Goal: Information Seeking & Learning: Learn about a topic

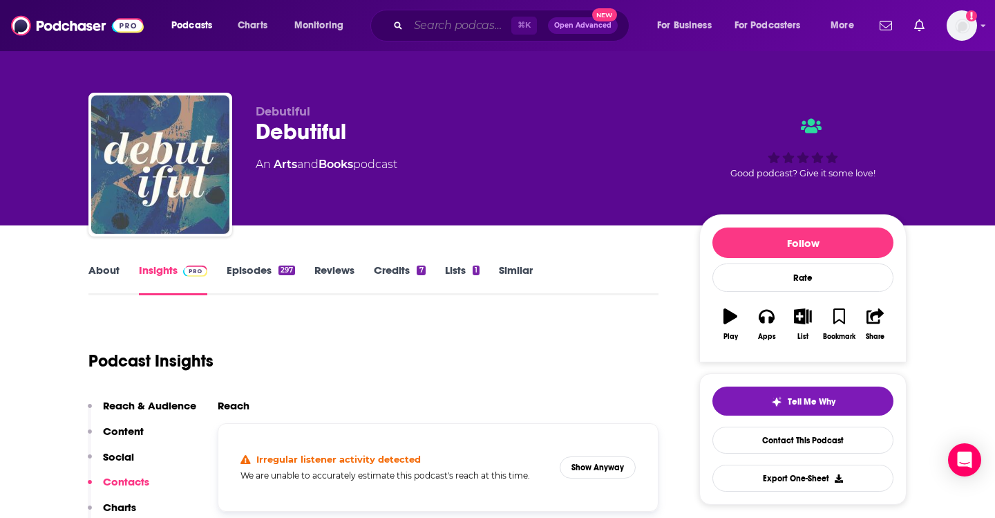
click at [439, 25] on input "Search podcasts, credits, & more..." at bounding box center [460, 26] width 103 height 22
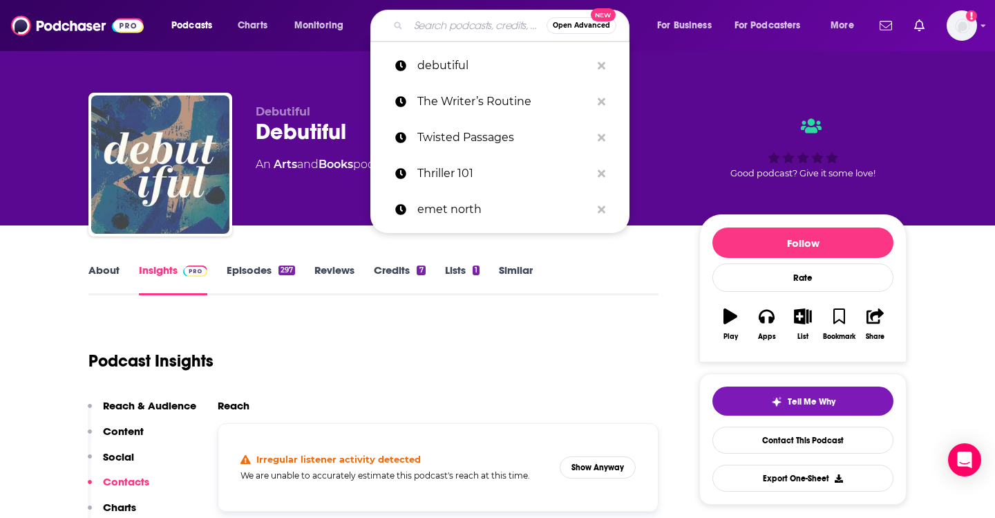
paste input "Two Authors"
type input "Two Authors"
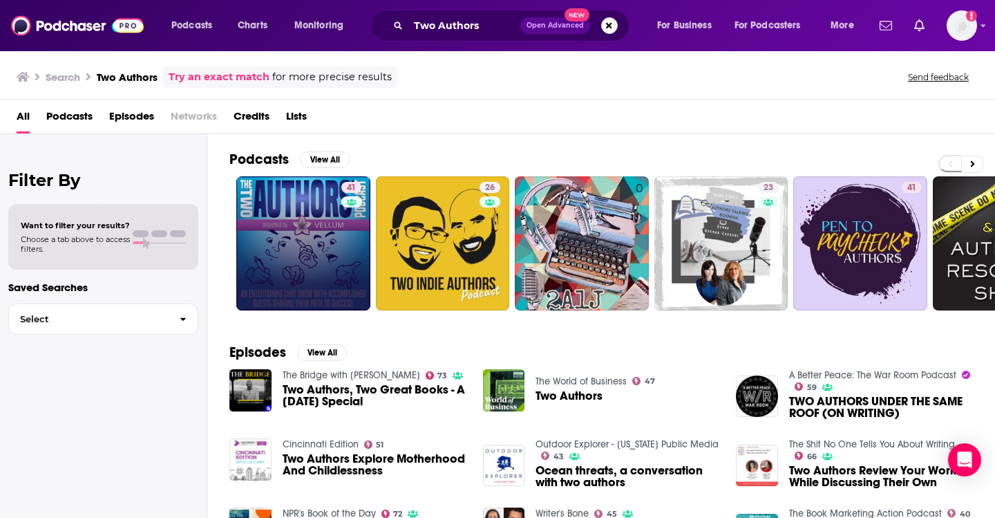
click at [307, 221] on link "41" at bounding box center [303, 243] width 134 height 134
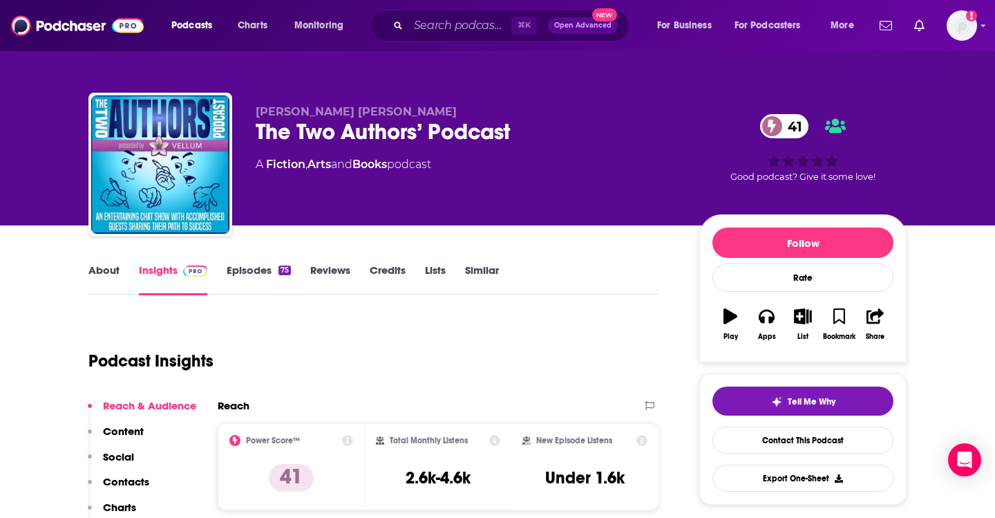
click at [243, 277] on link "Episodes 75" at bounding box center [259, 279] width 64 height 32
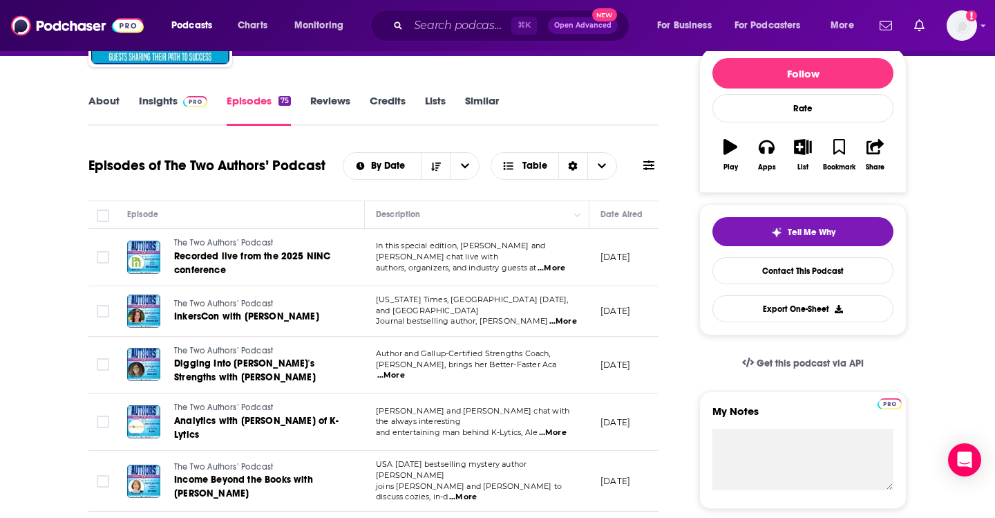
scroll to position [174, 0]
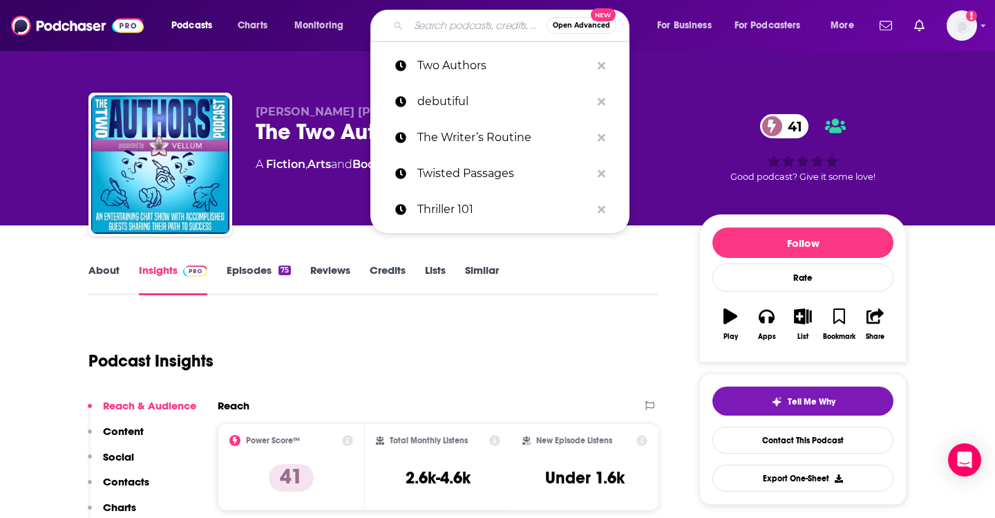
click at [430, 25] on input "Search podcasts, credits, & more..." at bounding box center [478, 26] width 138 height 22
paste input "Spies Lies and Private Eyes"
type input "Spies Lies and Private Eyes"
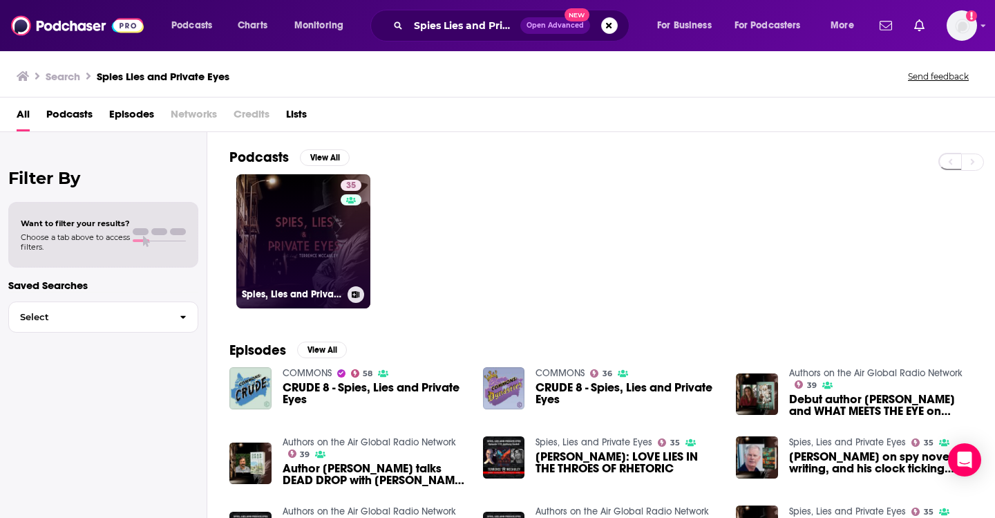
click at [299, 236] on link "35 Spies, Lies and Private Eyes" at bounding box center [303, 241] width 134 height 134
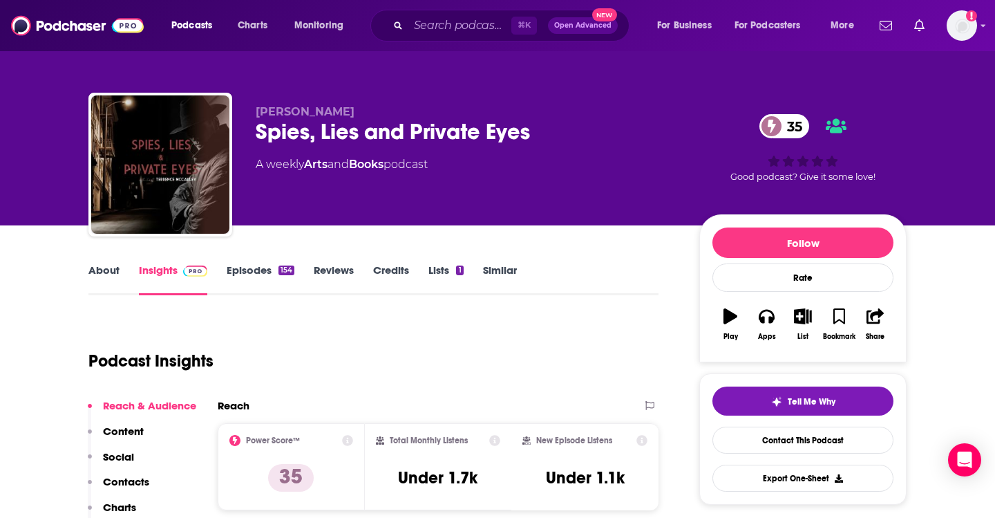
click at [252, 267] on link "Episodes 154" at bounding box center [261, 279] width 68 height 32
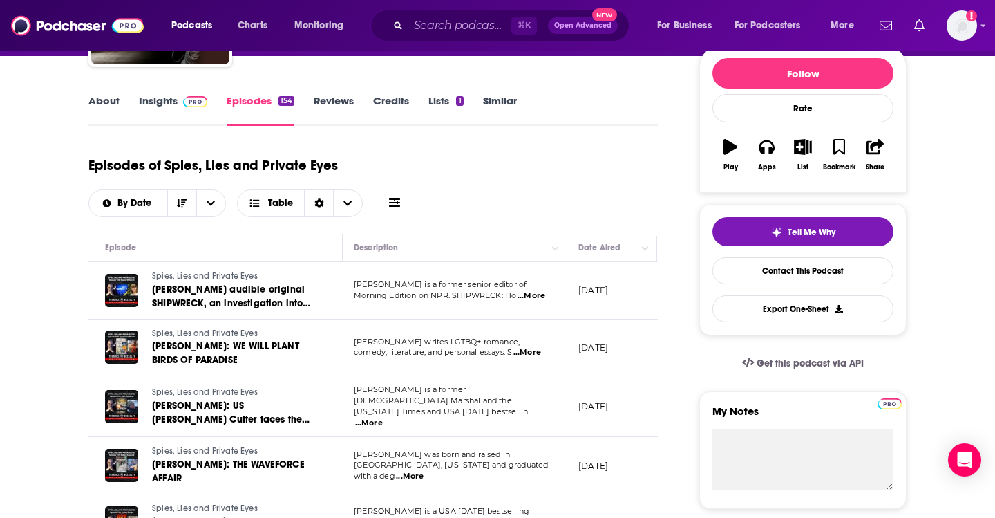
scroll to position [0, 24]
click at [529, 290] on span "...More" at bounding box center [530, 295] width 28 height 11
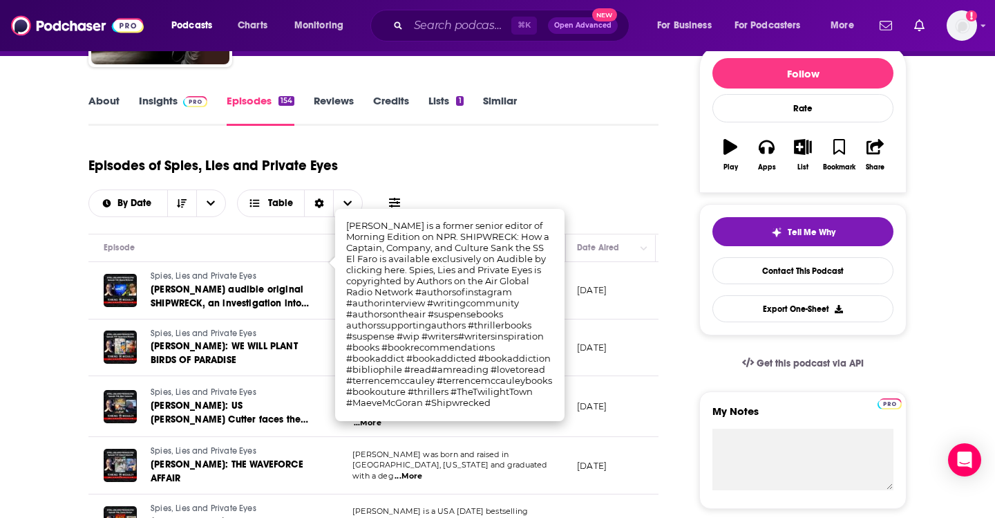
click at [601, 280] on td "[DATE]" at bounding box center [611, 290] width 90 height 57
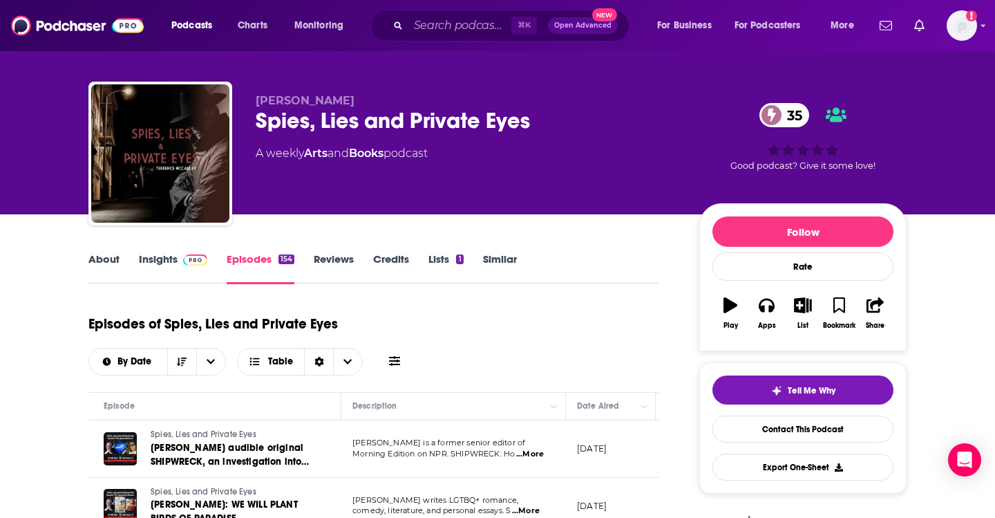
scroll to position [0, 0]
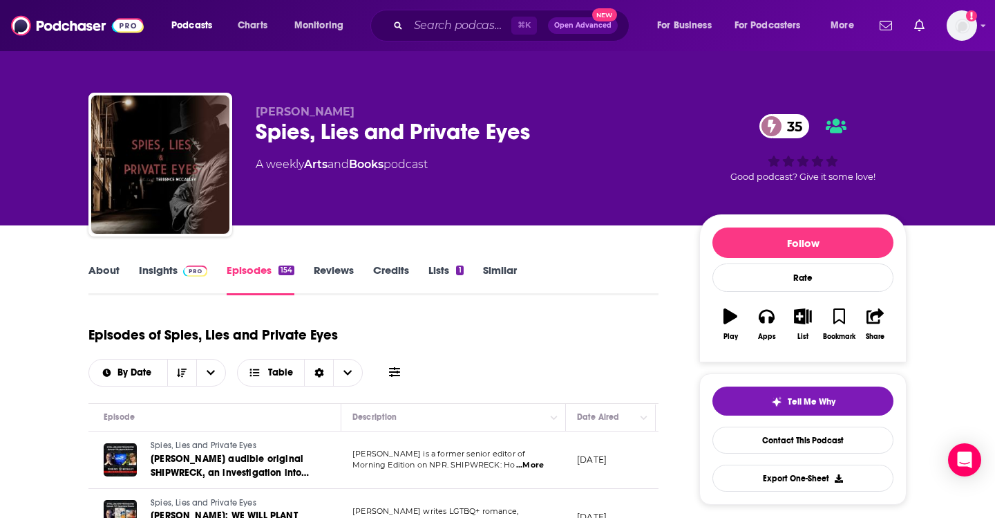
click at [98, 274] on link "About" at bounding box center [103, 279] width 31 height 32
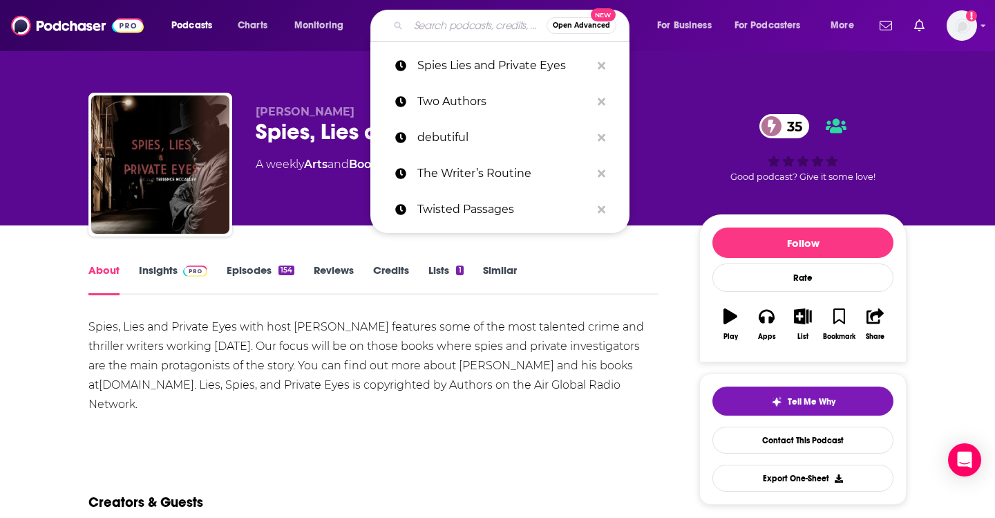
click at [441, 31] on input "Search podcasts, credits, & more..." at bounding box center [478, 26] width 138 height 22
paste input "Out with [PERSON_NAME]"
type input "Out with [PERSON_NAME]"
